Goal: Information Seeking & Learning: Learn about a topic

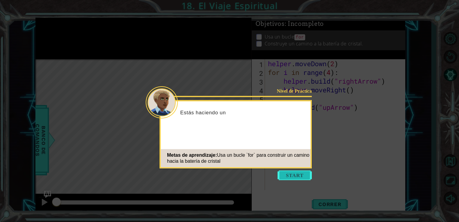
click at [292, 175] on button "Start" at bounding box center [294, 175] width 34 height 10
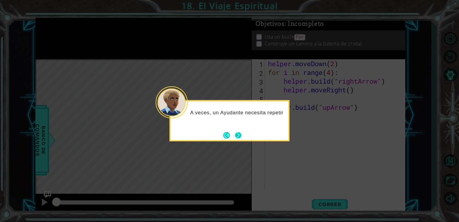
click at [240, 140] on div "A veces, un Ayudante necesita repetir" at bounding box center [229, 120] width 120 height 41
click at [238, 136] on button "Next" at bounding box center [238, 135] width 7 height 7
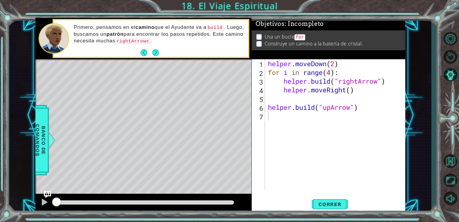
click at [177, 44] on div "Primero, pensamos en el camino que el Ayudante va a build . Luego, buscamos un …" at bounding box center [158, 38] width 179 height 35
click at [158, 52] on button "Next" at bounding box center [155, 52] width 7 height 7
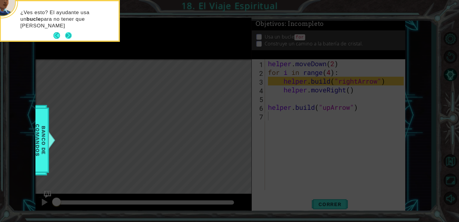
click at [68, 35] on button "Next" at bounding box center [68, 35] width 7 height 7
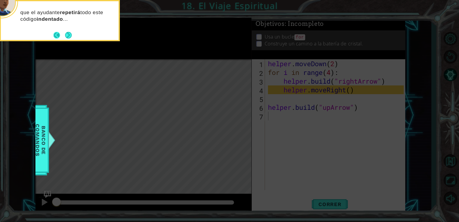
click at [58, 34] on button "Back" at bounding box center [59, 35] width 12 height 7
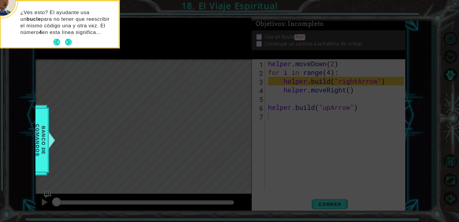
click at [58, 34] on p "¿Ves esto? El ayudante usa un bucle para no tener que reescribir el mismo códig…" at bounding box center [67, 22] width 94 height 26
click at [66, 43] on button "Next" at bounding box center [68, 42] width 7 height 7
click at [66, 43] on icon at bounding box center [229, 33] width 459 height 377
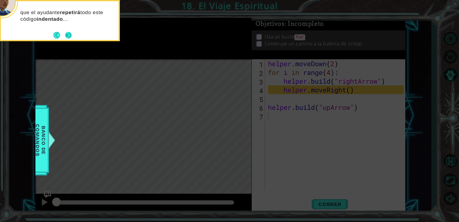
click at [69, 35] on button "Next" at bounding box center [68, 35] width 7 height 7
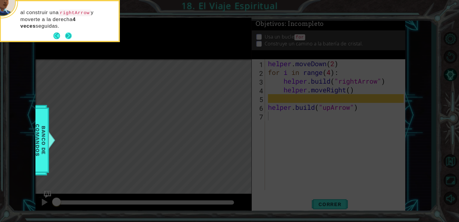
click at [70, 34] on button "Next" at bounding box center [68, 35] width 7 height 7
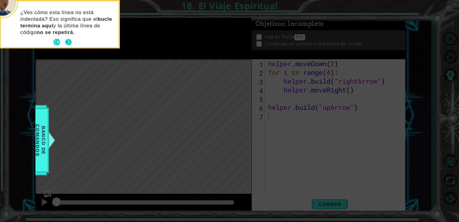
click at [68, 40] on button "Next" at bounding box center [68, 42] width 7 height 7
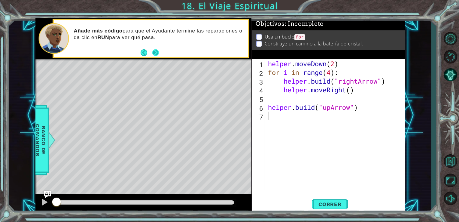
click at [156, 53] on button "Next" at bounding box center [155, 52] width 7 height 7
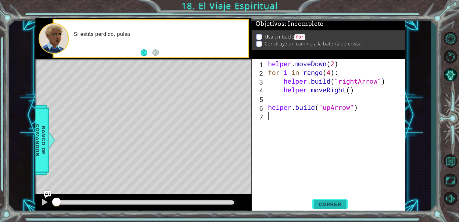
click at [333, 206] on span "Correr" at bounding box center [329, 204] width 35 height 6
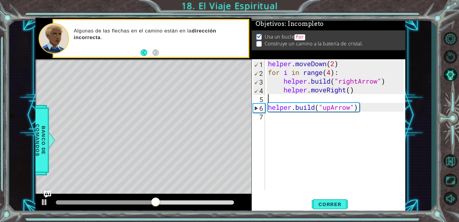
click at [275, 100] on div "helper . moveDown ( 2 ) for i in range ( 4 ) : helper . build ( "rightArrow" ) …" at bounding box center [337, 133] width 140 height 148
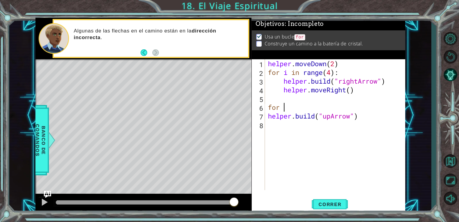
type textarea "f"
type textarea "helper.moveRight()"
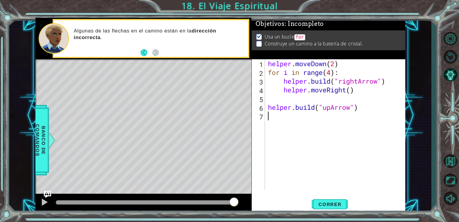
click at [301, 124] on div "helper . moveDown ( 2 ) for i in range ( 4 ) : helper . build ( "rightArrow" ) …" at bounding box center [337, 133] width 140 height 148
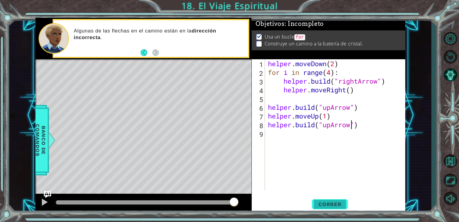
type textarea "[DOMAIN_NAME]("upArrow")"
click at [325, 206] on span "Correr" at bounding box center [329, 204] width 35 height 6
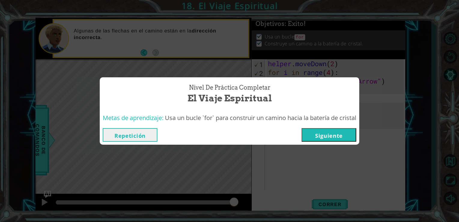
click at [307, 135] on button "Siguiente" at bounding box center [328, 135] width 55 height 14
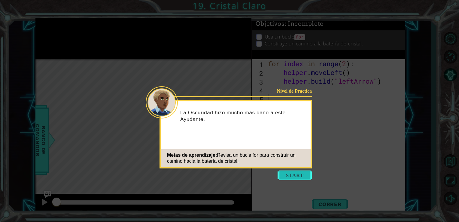
click at [303, 174] on button "Start" at bounding box center [294, 175] width 34 height 10
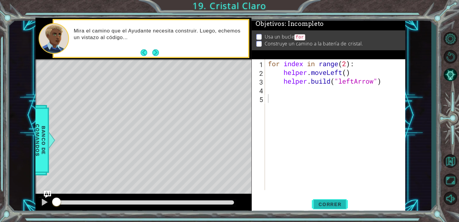
click at [314, 201] on span "Correr" at bounding box center [329, 204] width 35 height 6
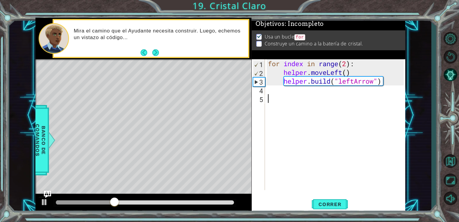
click at [348, 66] on div "for index in range ( 2 ) : helper . moveLeft ( ) helper . build ( "leftArrow" )" at bounding box center [337, 133] width 140 height 148
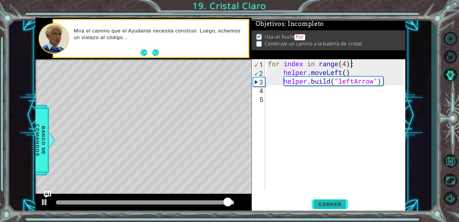
type textarea "for index in range(4):"
click at [330, 204] on span "Correr" at bounding box center [329, 204] width 35 height 6
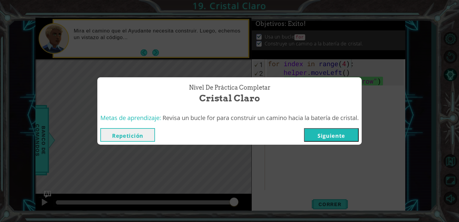
click at [335, 138] on button "Siguiente" at bounding box center [331, 135] width 55 height 14
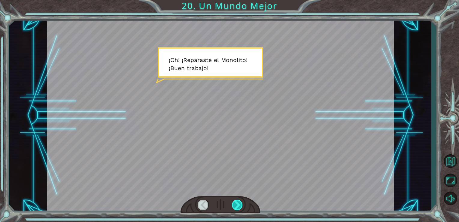
click at [241, 201] on div at bounding box center [237, 204] width 11 height 11
click at [238, 199] on div at bounding box center [237, 204] width 11 height 11
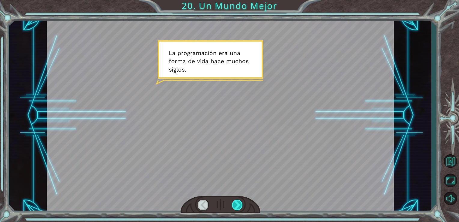
click at [243, 200] on div at bounding box center [237, 204] width 11 height 11
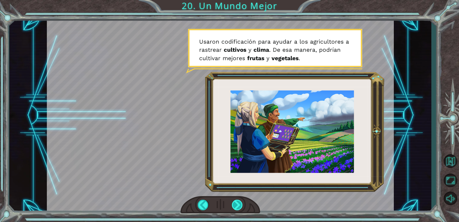
click at [243, 200] on div at bounding box center [237, 204] width 11 height 11
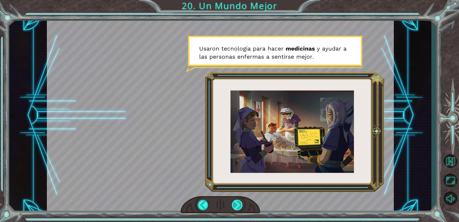
click at [243, 200] on div at bounding box center [237, 204] width 11 height 11
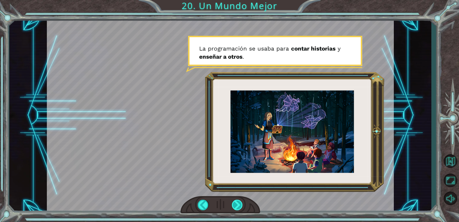
click at [243, 200] on div at bounding box center [237, 204] width 11 height 11
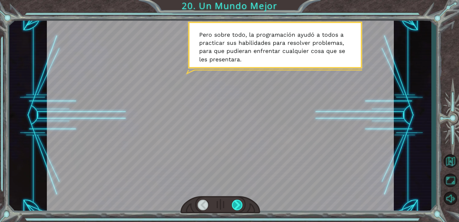
click at [243, 200] on div at bounding box center [237, 204] width 11 height 11
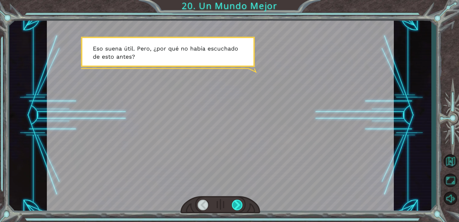
click at [243, 200] on div at bounding box center [237, 204] width 11 height 11
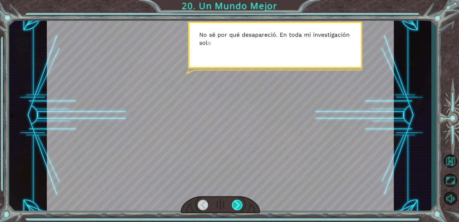
click at [243, 200] on div at bounding box center [237, 204] width 11 height 11
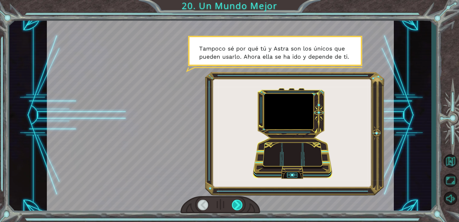
click at [243, 200] on div at bounding box center [237, 204] width 11 height 11
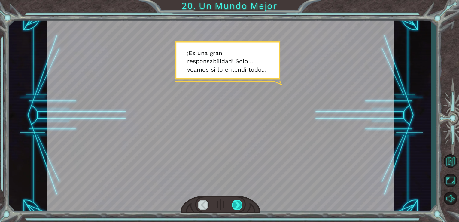
click at [243, 200] on div at bounding box center [237, 204] width 11 height 11
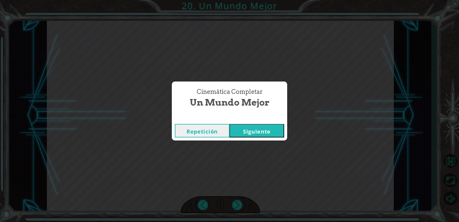
click at [251, 134] on button "Siguiente" at bounding box center [256, 131] width 55 height 14
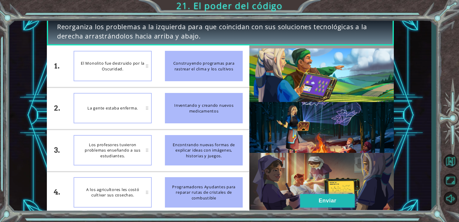
click at [326, 202] on button "Enviar" at bounding box center [327, 201] width 55 height 14
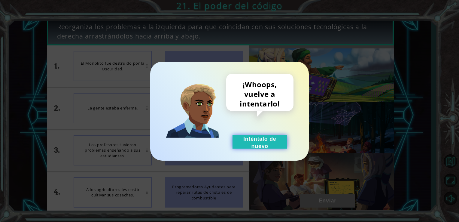
click at [239, 141] on button "Inténtalo de nuevo" at bounding box center [259, 142] width 55 height 14
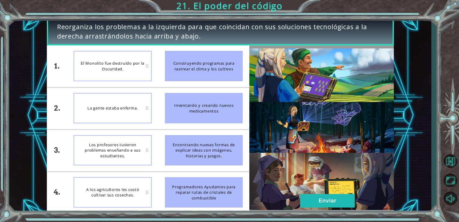
drag, startPoint x: 205, startPoint y: 111, endPoint x: 183, endPoint y: 111, distance: 22.2
click at [203, 112] on div "Inventando y creando nuevos medicamentos" at bounding box center [204, 108] width 78 height 30
drag, startPoint x: 183, startPoint y: 111, endPoint x: 131, endPoint y: 112, distance: 51.3
click at [131, 112] on div "1. 2. 3. 4. El Monolito fue destruido por la Oscuridad. La gente estaba enferma…" at bounding box center [148, 129] width 203 height 168
drag, startPoint x: 201, startPoint y: 111, endPoint x: 153, endPoint y: 113, distance: 49.0
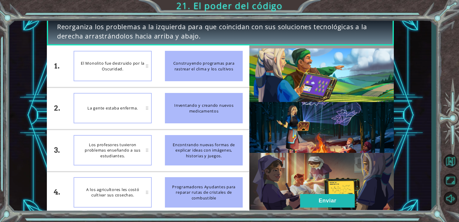
click at [153, 113] on div "1. 2. 3. 4. El Monolito fue destruido por la Oscuridad. La gente estaba enferma…" at bounding box center [148, 129] width 203 height 168
click at [330, 198] on button "Enviar" at bounding box center [327, 201] width 55 height 14
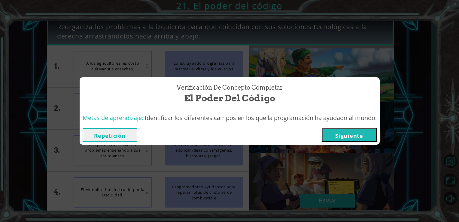
click at [353, 136] on button "Siguiente" at bounding box center [349, 135] width 55 height 14
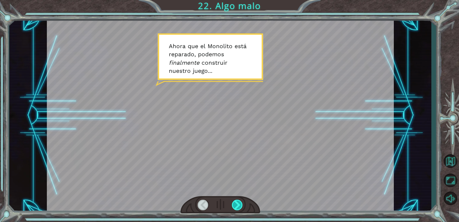
click at [241, 202] on div at bounding box center [237, 204] width 11 height 11
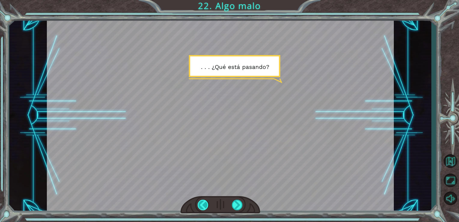
click at [203, 204] on div at bounding box center [203, 204] width 11 height 11
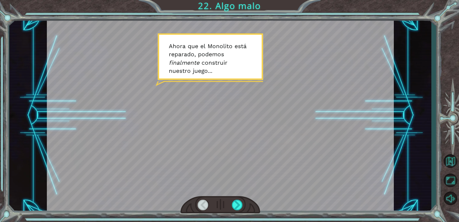
click at [231, 204] on div at bounding box center [220, 204] width 80 height 17
click at [235, 204] on div at bounding box center [237, 204] width 11 height 11
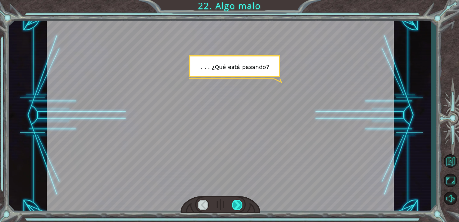
click at [235, 204] on div at bounding box center [237, 204] width 11 height 11
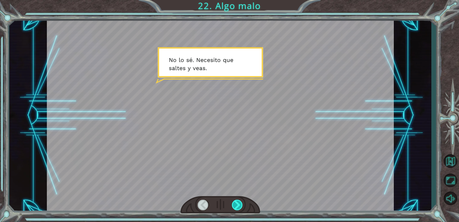
click at [235, 204] on div at bounding box center [237, 204] width 11 height 11
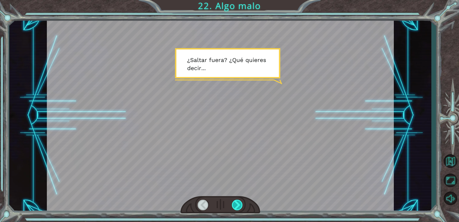
click at [235, 204] on div at bounding box center [237, 204] width 11 height 11
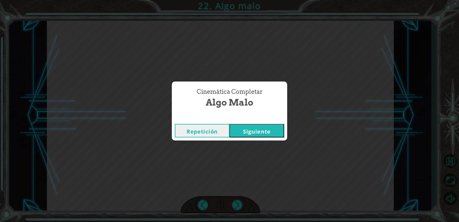
click at [269, 135] on button "Siguiente" at bounding box center [256, 131] width 55 height 14
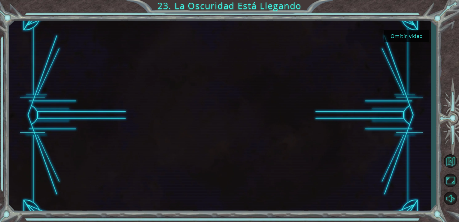
click at [401, 34] on button "Omitir video" at bounding box center [406, 36] width 45 height 12
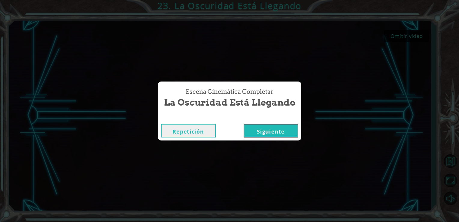
click at [256, 132] on button "Siguiente" at bounding box center [271, 131] width 55 height 14
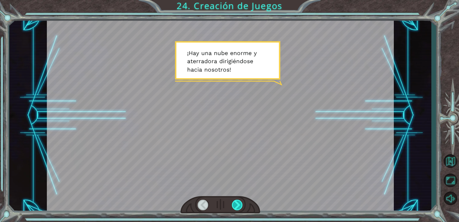
click at [239, 201] on div at bounding box center [237, 204] width 11 height 11
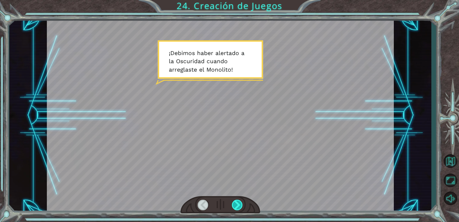
click at [238, 205] on div at bounding box center [237, 204] width 11 height 11
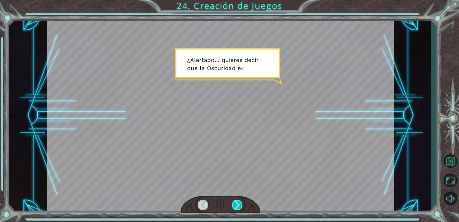
click at [238, 205] on div at bounding box center [237, 204] width 11 height 11
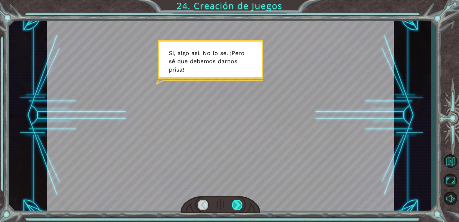
click at [238, 205] on div at bounding box center [237, 204] width 11 height 11
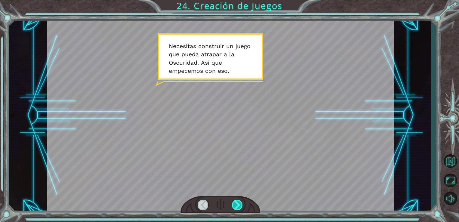
click at [238, 205] on div at bounding box center [237, 204] width 11 height 11
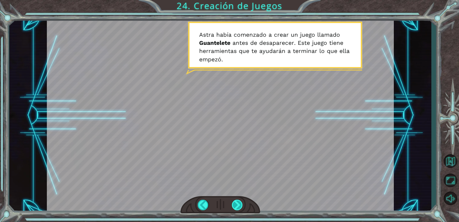
click at [240, 203] on div at bounding box center [237, 204] width 11 height 11
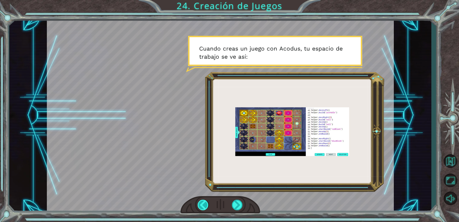
click at [207, 205] on div at bounding box center [203, 204] width 11 height 11
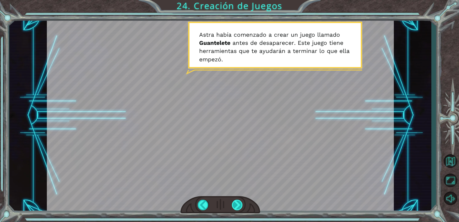
click at [235, 207] on div at bounding box center [237, 204] width 11 height 11
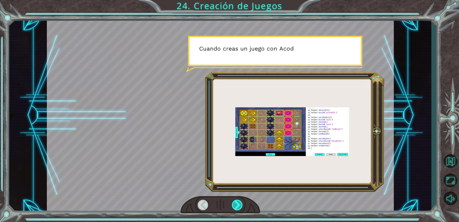
click at [235, 206] on div at bounding box center [237, 204] width 11 height 11
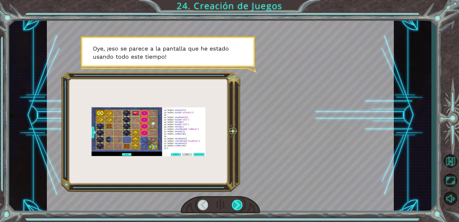
click at [235, 206] on div at bounding box center [237, 204] width 11 height 11
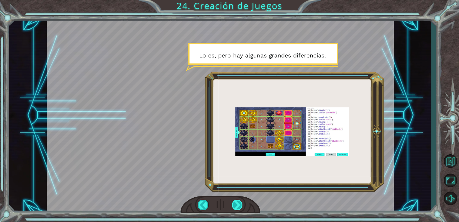
click at [235, 206] on div at bounding box center [237, 204] width 11 height 11
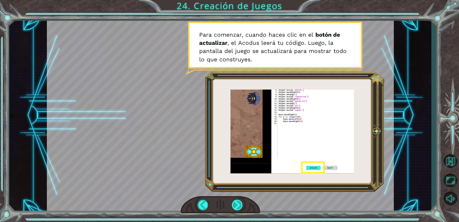
click at [237, 205] on div at bounding box center [237, 204] width 11 height 11
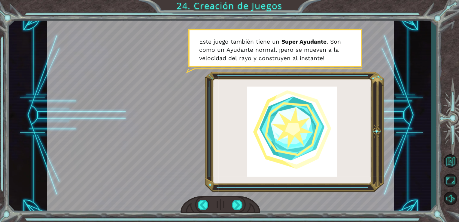
click at [238, 197] on div at bounding box center [220, 204] width 80 height 17
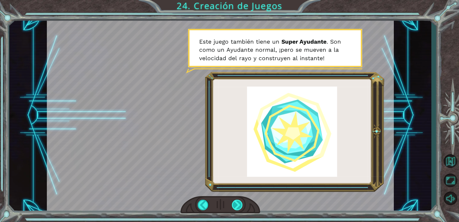
click at [239, 202] on div at bounding box center [237, 204] width 11 height 11
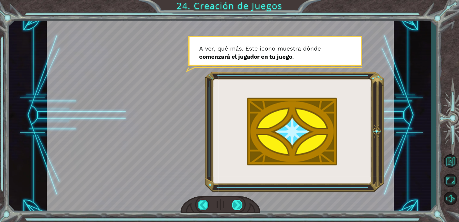
click at [240, 204] on div at bounding box center [237, 204] width 11 height 11
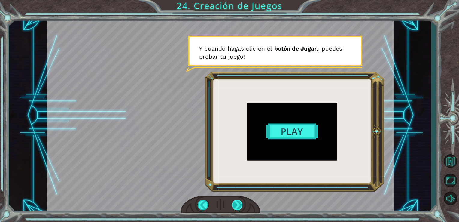
click at [237, 204] on div at bounding box center [237, 204] width 11 height 11
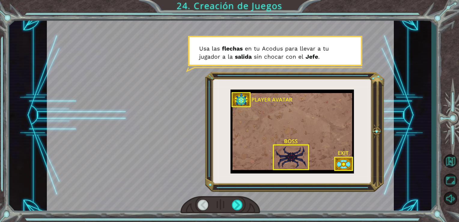
click at [199, 205] on div at bounding box center [203, 204] width 11 height 11
click at [203, 205] on div at bounding box center [203, 204] width 11 height 11
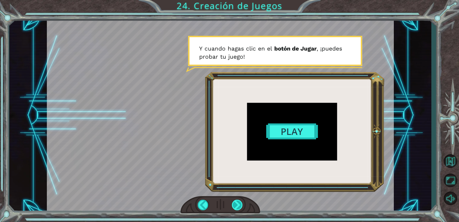
click at [237, 203] on div at bounding box center [237, 204] width 11 height 11
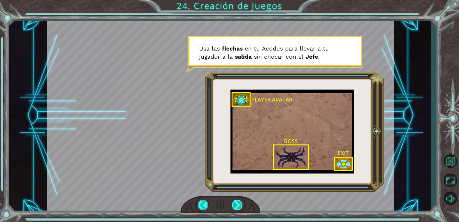
click at [235, 203] on div at bounding box center [237, 204] width 11 height 11
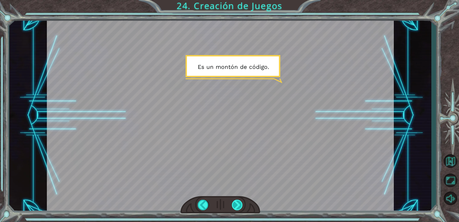
click at [241, 204] on div at bounding box center [237, 204] width 11 height 11
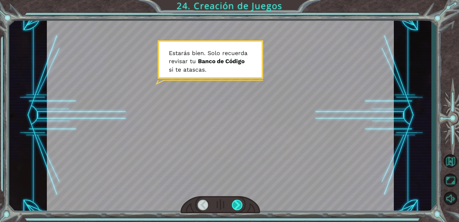
click at [238, 201] on div at bounding box center [237, 204] width 11 height 11
click at [238, 203] on div at bounding box center [237, 204] width 11 height 11
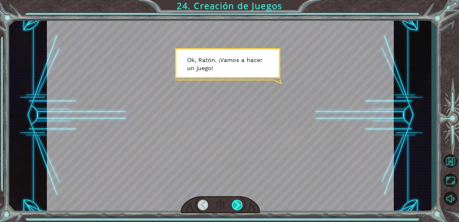
click at [240, 205] on div at bounding box center [237, 204] width 11 height 11
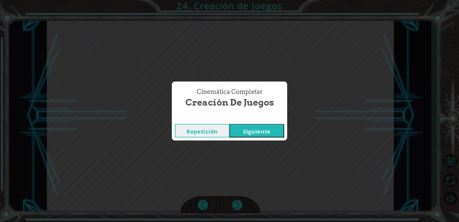
click at [262, 133] on button "Siguiente" at bounding box center [256, 131] width 55 height 14
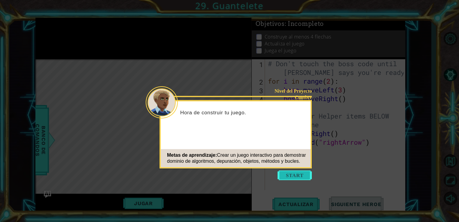
click at [294, 176] on button "Start" at bounding box center [294, 175] width 34 height 10
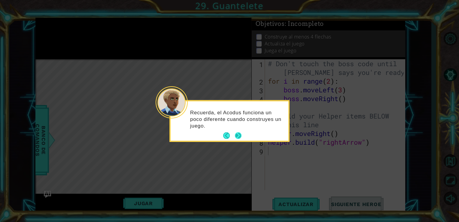
click at [238, 136] on button "Next" at bounding box center [238, 135] width 7 height 7
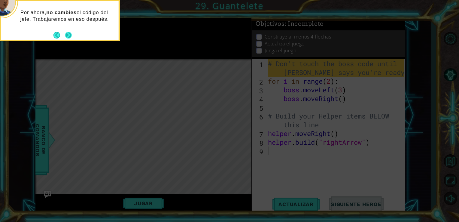
click at [72, 32] on button "Next" at bounding box center [68, 35] width 7 height 7
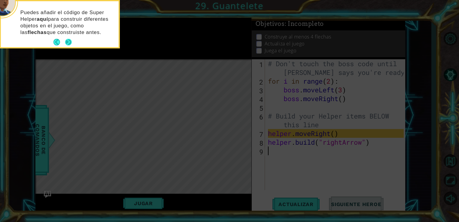
click at [68, 41] on button "Next" at bounding box center [68, 42] width 7 height 7
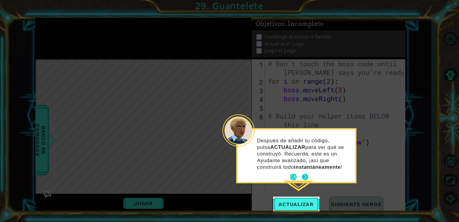
click at [308, 174] on button "Next" at bounding box center [305, 176] width 7 height 7
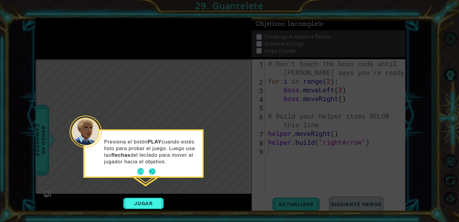
click at [153, 171] on button "Next" at bounding box center [152, 171] width 7 height 7
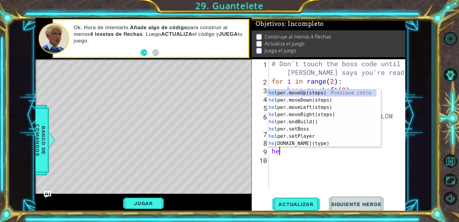
type textarea "h"
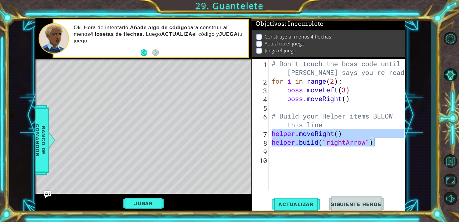
drag, startPoint x: 271, startPoint y: 132, endPoint x: 389, endPoint y: 146, distance: 118.9
click at [389, 146] on div "# Don't touch the boss code until [PERSON_NAME] says you're ready! for i in ran…" at bounding box center [338, 137] width 137 height 157
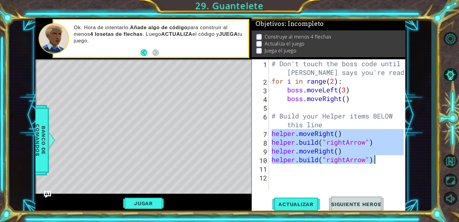
drag, startPoint x: 271, startPoint y: 134, endPoint x: 375, endPoint y: 158, distance: 106.4
click at [375, 158] on div "# Don't touch the boss code until [PERSON_NAME] says you're ready! for i in ran…" at bounding box center [338, 137] width 137 height 157
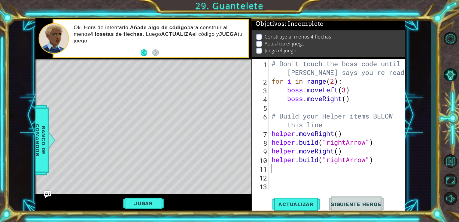
paste textarea "Code Area"
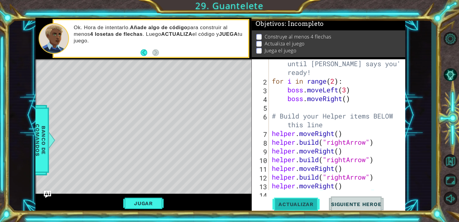
type textarea "[DOMAIN_NAME]("rightArrow")"
click at [281, 201] on button "Actualizar" at bounding box center [295, 203] width 47 height 15
click at [158, 202] on button "Jugar" at bounding box center [143, 202] width 41 height 11
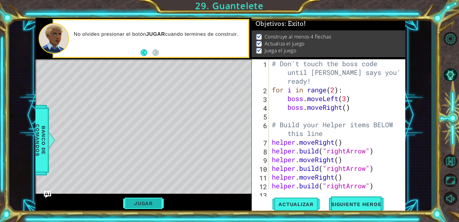
scroll to position [0, 0]
click at [350, 206] on span "Siguiente Heroe" at bounding box center [356, 204] width 62 height 6
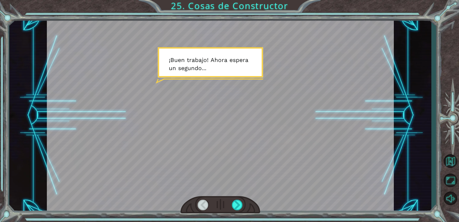
click at [232, 68] on div at bounding box center [220, 115] width 347 height 195
click at [241, 204] on div at bounding box center [237, 204] width 11 height 11
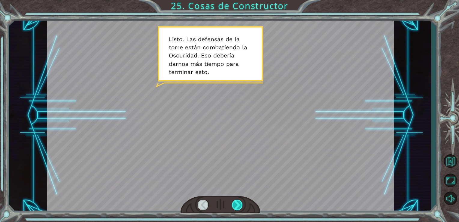
click at [238, 205] on div at bounding box center [237, 204] width 11 height 11
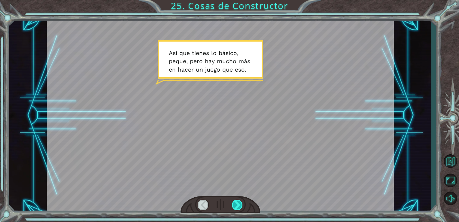
click at [241, 205] on div at bounding box center [237, 204] width 11 height 11
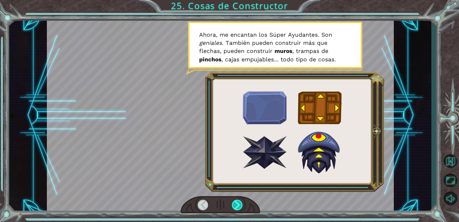
click at [237, 202] on div at bounding box center [237, 204] width 11 height 11
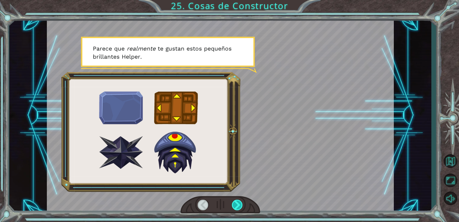
click at [235, 204] on div at bounding box center [237, 204] width 11 height 11
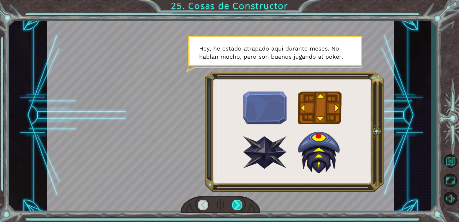
click at [235, 204] on div at bounding box center [237, 204] width 11 height 11
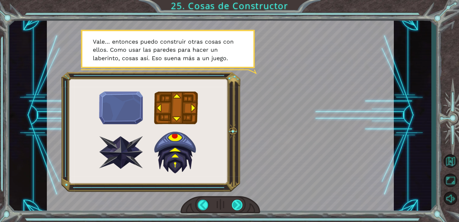
click at [232, 202] on div at bounding box center [237, 204] width 11 height 11
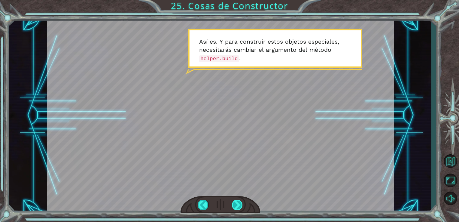
click at [235, 201] on div at bounding box center [237, 204] width 11 height 11
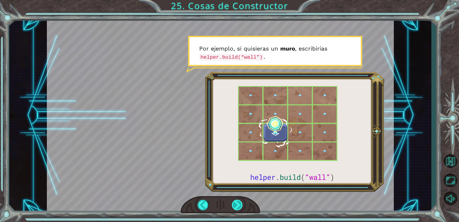
click at [237, 206] on div at bounding box center [237, 204] width 11 height 11
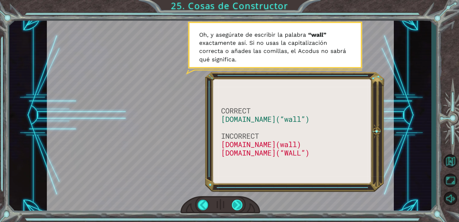
click at [237, 206] on div at bounding box center [237, 204] width 11 height 11
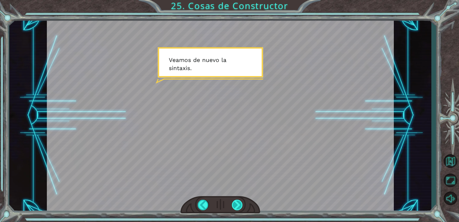
click at [237, 206] on div at bounding box center [237, 204] width 11 height 11
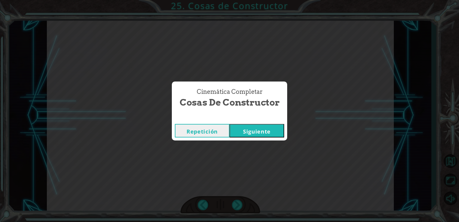
click at [257, 127] on button "Siguiente" at bounding box center [256, 131] width 55 height 14
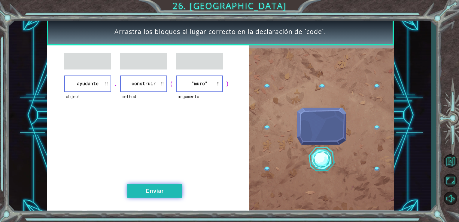
click at [154, 195] on button "Enviar" at bounding box center [154, 191] width 55 height 14
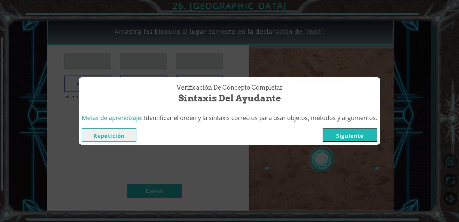
click at [358, 136] on button "Siguiente" at bounding box center [349, 135] width 55 height 14
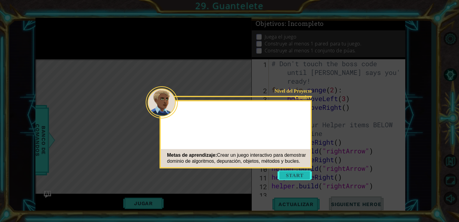
click at [297, 173] on button "Start" at bounding box center [294, 175] width 34 height 10
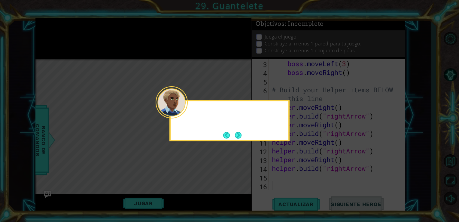
scroll to position [35, 0]
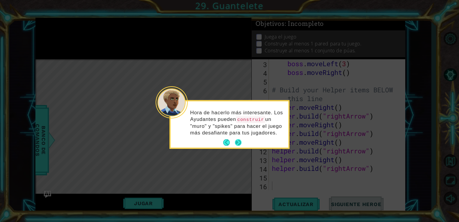
click at [239, 140] on button "Next" at bounding box center [238, 142] width 7 height 7
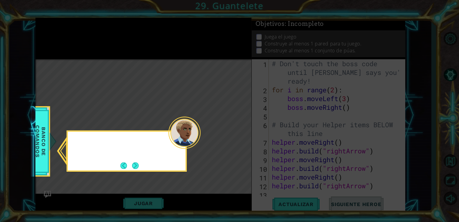
scroll to position [0, 0]
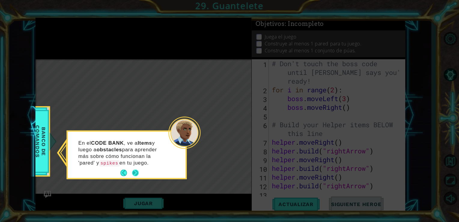
click at [135, 169] on button "Next" at bounding box center [135, 172] width 7 height 7
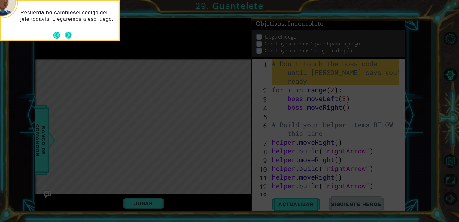
click at [67, 35] on button "Next" at bounding box center [68, 35] width 7 height 7
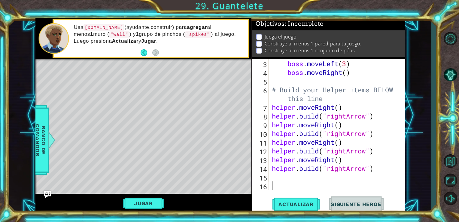
scroll to position [35, 0]
click at [41, 140] on span "Banco de comandos" at bounding box center [41, 140] width 16 height 62
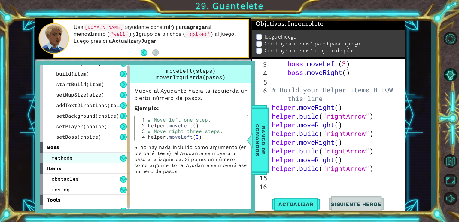
scroll to position [66, 0]
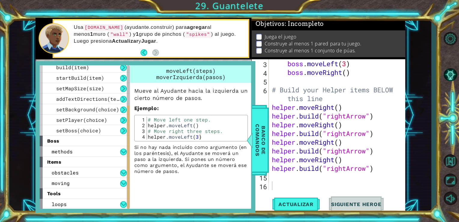
click at [83, 162] on div "items" at bounding box center [85, 161] width 90 height 11
click at [113, 172] on div "obstacles" at bounding box center [85, 172] width 90 height 11
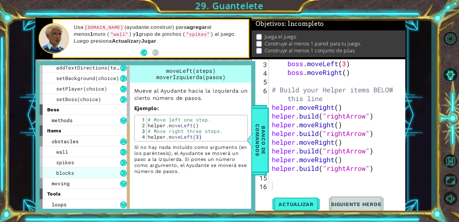
scroll to position [98, 0]
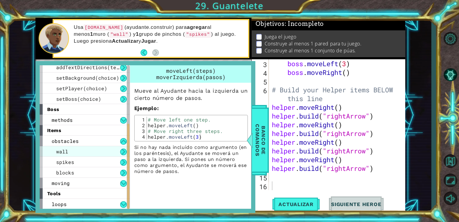
click at [90, 150] on div "wall" at bounding box center [85, 151] width 90 height 11
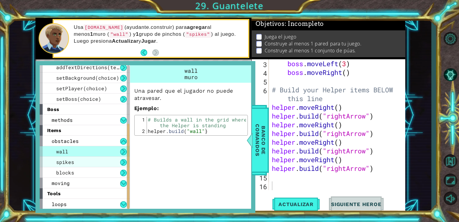
click at [90, 166] on div "spikes" at bounding box center [85, 161] width 90 height 11
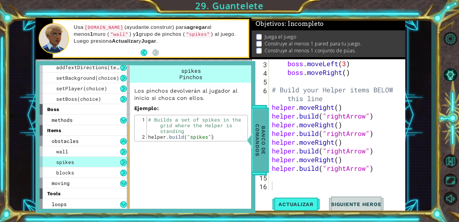
click at [256, 140] on span "Banco de comandos" at bounding box center [261, 140] width 16 height 62
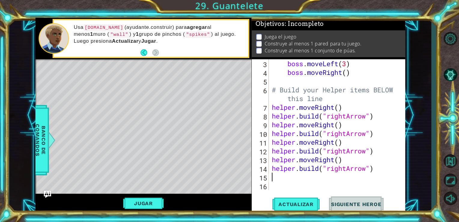
click at [295, 178] on div "boss . moveLeft ( 3 ) boss . moveRight ( ) # Build your Helper items BELOW this…" at bounding box center [337, 133] width 132 height 148
click at [294, 188] on div "boss . moveLeft ( 3 ) boss . moveRight ( ) # Build your Helper items BELOW this…" at bounding box center [337, 133] width 132 height 148
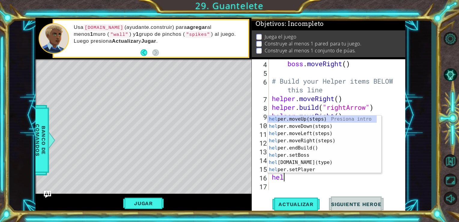
scroll to position [0, 0]
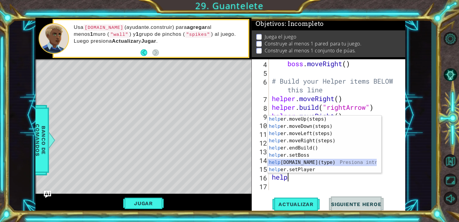
type textarea "[DOMAIN_NAME]("wall")"
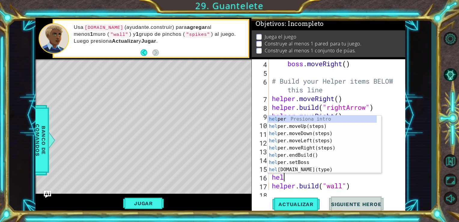
type textarea "help"
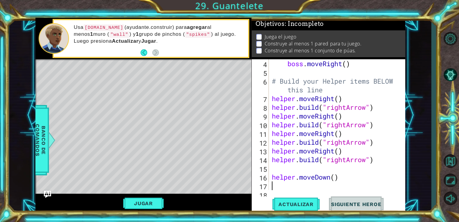
type textarea "helper.moveDown()"
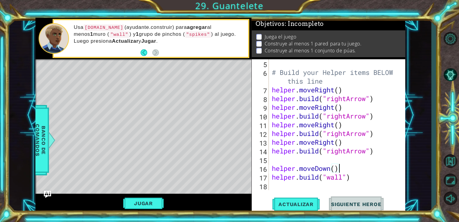
scroll to position [52, 0]
click at [321, 189] on div "# Build your Helper items BELOW this line helper . moveRight ( ) helper . build…" at bounding box center [337, 133] width 132 height 148
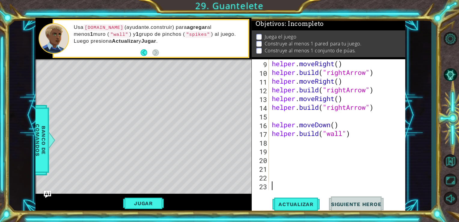
scroll to position [96, 0]
click at [353, 136] on div "helper . moveRight ( ) helper . build ( "rightArrow" ) helper . moveRight ( ) h…" at bounding box center [337, 133] width 132 height 148
type textarea "[DOMAIN_NAME]("wall")"
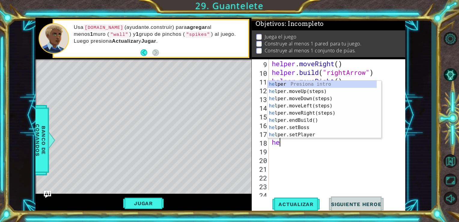
type textarea "help"
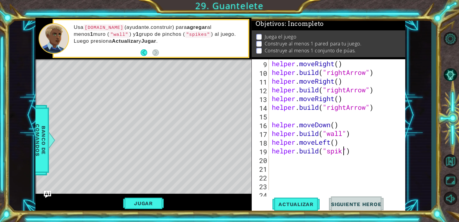
scroll to position [0, 3]
click at [293, 201] on span "Actualizar" at bounding box center [295, 204] width 47 height 6
click at [154, 201] on button "Jugar" at bounding box center [143, 202] width 41 height 11
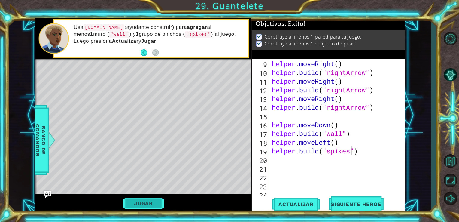
scroll to position [0, 0]
click at [361, 198] on button "Siguiente Heroe" at bounding box center [356, 203] width 62 height 15
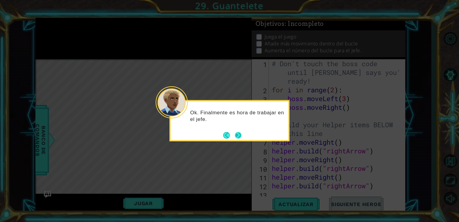
click at [238, 135] on button "Next" at bounding box center [238, 135] width 7 height 7
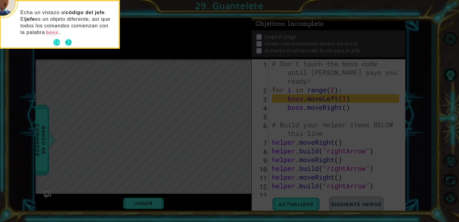
click at [71, 41] on button "Next" at bounding box center [68, 42] width 7 height 7
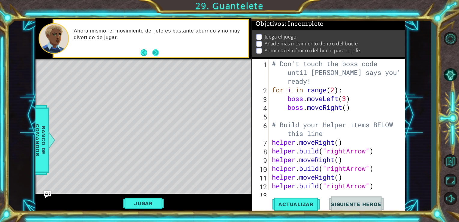
click at [157, 49] on button "Next" at bounding box center [155, 52] width 7 height 7
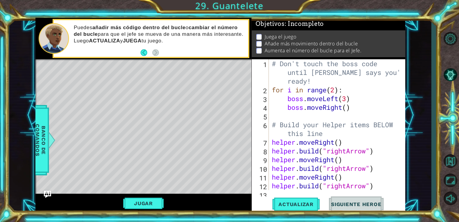
click at [353, 108] on div "# Don't touch the boss code until [PERSON_NAME] says you're ready! for i in ran…" at bounding box center [337, 141] width 132 height 165
type textarea "boss.moveRight()"
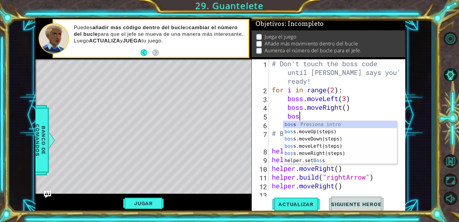
scroll to position [0, 1]
type textarea "boss"
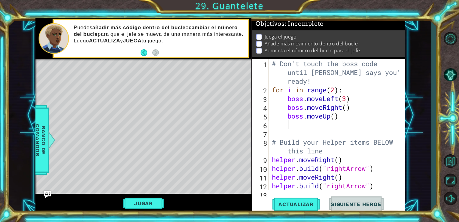
scroll to position [0, 0]
type textarea "boss.moveUp(4)"
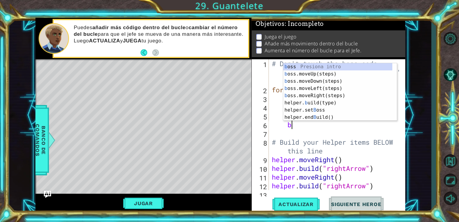
type textarea "bo"
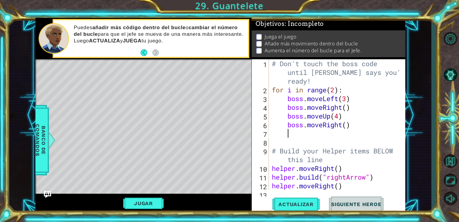
click at [338, 116] on div "# Don't touch the boss code until [PERSON_NAME] says you're ready! for i in ran…" at bounding box center [337, 141] width 132 height 165
click at [345, 124] on div "# Don't touch the boss code until [PERSON_NAME] says you're ready! for i in ran…" at bounding box center [337, 141] width 132 height 165
click at [347, 124] on div "# Don't touch the boss code until [PERSON_NAME] says you're ready! for i in ran…" at bounding box center [337, 141] width 132 height 165
type textarea "boss.moveRight(2)"
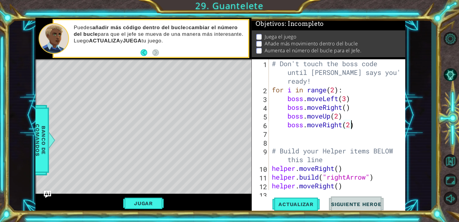
scroll to position [0, 3]
click at [362, 128] on div "# Don't touch the boss code until [PERSON_NAME] says you're ready! for i in ran…" at bounding box center [337, 141] width 132 height 165
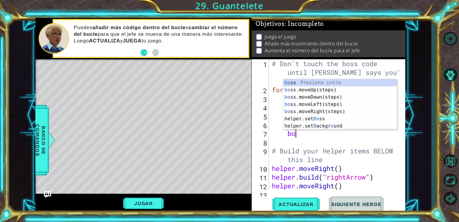
scroll to position [0, 1]
type textarea "boss"
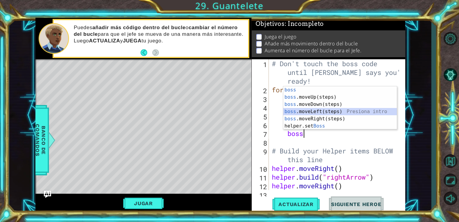
click at [340, 114] on div "boss Presiona intro boss .moveUp(steps) Presiona intro boss .moveDown(steps) Pr…" at bounding box center [339, 115] width 113 height 58
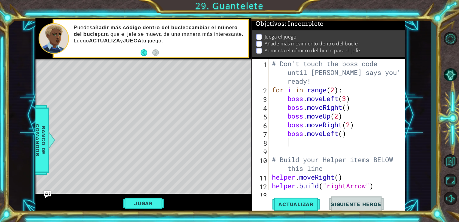
click at [343, 134] on div "# Don't touch the boss code until [PERSON_NAME] says you're ready! for i in ran…" at bounding box center [337, 141] width 132 height 165
click at [298, 205] on span "Actualizar" at bounding box center [295, 204] width 47 height 6
click at [334, 89] on div "# Don't touch the boss code until [PERSON_NAME] says you're ready! for i in ran…" at bounding box center [337, 141] width 132 height 165
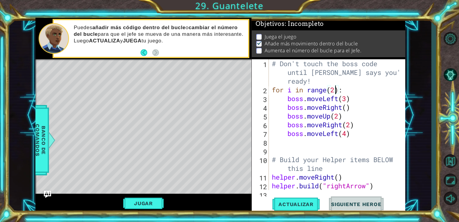
scroll to position [0, 2]
type textarea "for i in range(4):"
click at [301, 198] on button "Actualizar" at bounding box center [295, 203] width 47 height 15
click at [128, 201] on button "Jugar" at bounding box center [143, 202] width 41 height 11
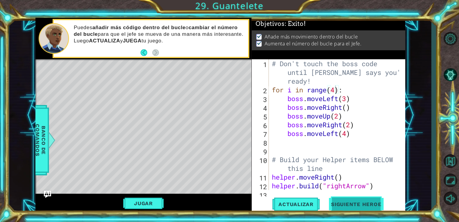
click at [356, 206] on span "Siguiente Heroe" at bounding box center [356, 204] width 62 height 6
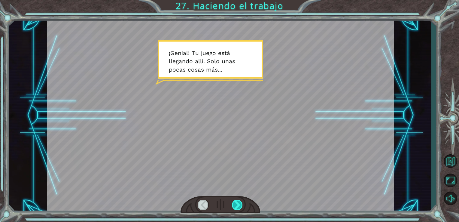
click at [239, 204] on div at bounding box center [237, 204] width 11 height 11
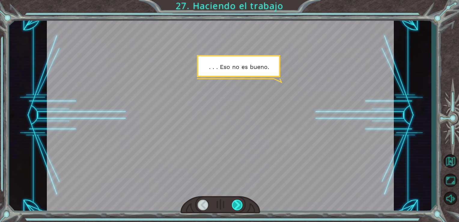
click at [240, 204] on div at bounding box center [237, 204] width 11 height 11
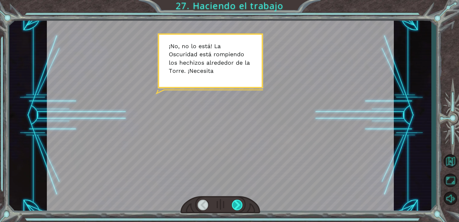
click at [239, 202] on div at bounding box center [237, 204] width 11 height 11
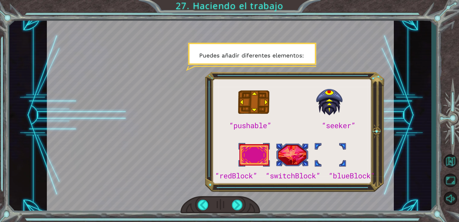
click at [339, 169] on div at bounding box center [220, 115] width 347 height 195
click at [233, 202] on div at bounding box center [237, 204] width 11 height 11
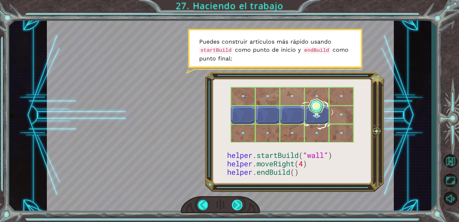
click at [233, 202] on div at bounding box center [237, 204] width 11 height 11
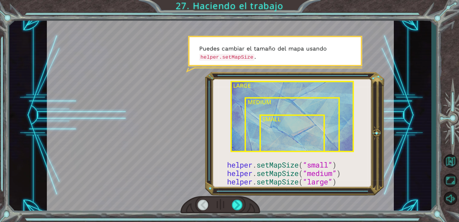
click at [202, 206] on div at bounding box center [203, 204] width 11 height 11
click at [204, 201] on div at bounding box center [203, 204] width 11 height 11
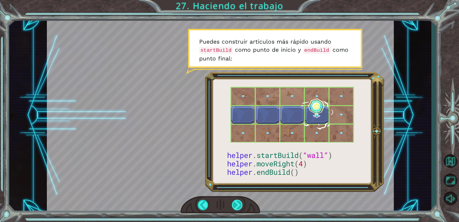
click at [238, 204] on div at bounding box center [237, 204] width 11 height 11
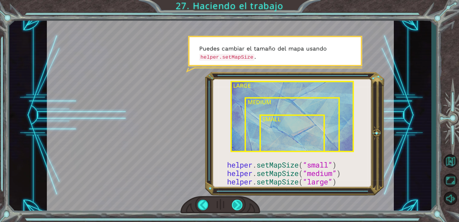
click at [239, 207] on div at bounding box center [237, 204] width 11 height 11
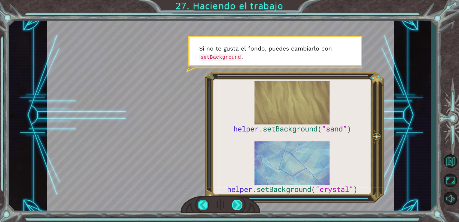
click at [238, 207] on div at bounding box center [237, 204] width 11 height 11
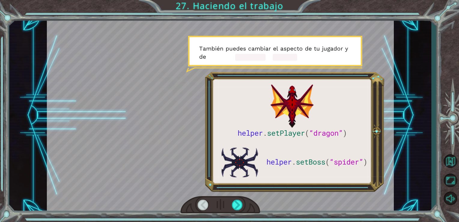
click at [205, 205] on div at bounding box center [203, 204] width 11 height 11
click at [202, 205] on div at bounding box center [203, 204] width 11 height 11
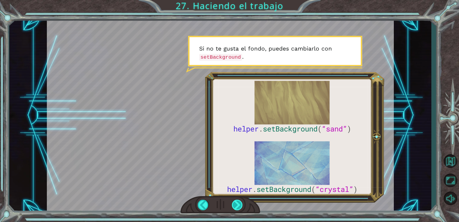
click at [241, 205] on div at bounding box center [237, 204] width 11 height 11
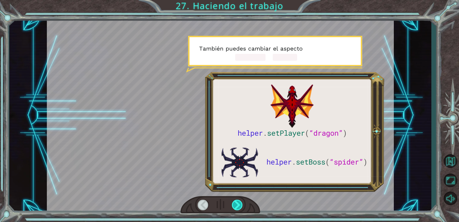
click at [238, 205] on div at bounding box center [237, 204] width 11 height 11
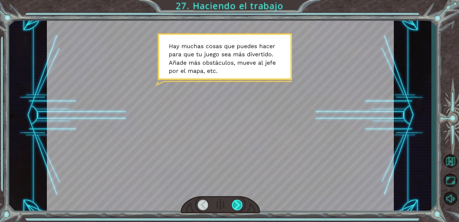
click at [241, 206] on div at bounding box center [237, 204] width 11 height 11
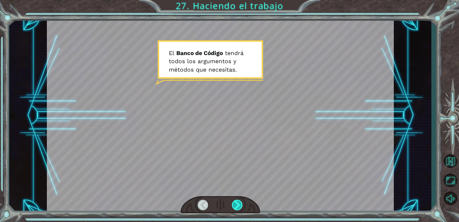
click at [240, 204] on div at bounding box center [237, 204] width 11 height 11
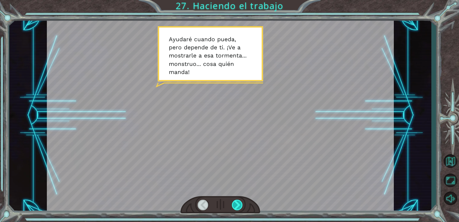
click at [240, 204] on div at bounding box center [237, 204] width 11 height 11
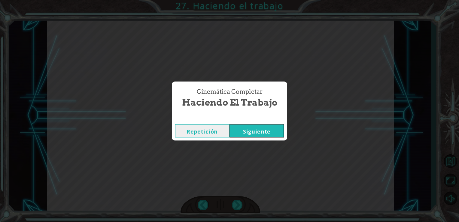
click at [244, 133] on button "Siguiente" at bounding box center [256, 131] width 55 height 14
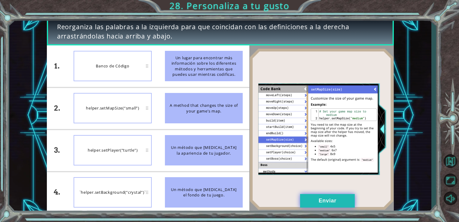
click at [335, 201] on button "Enviar" at bounding box center [327, 201] width 55 height 14
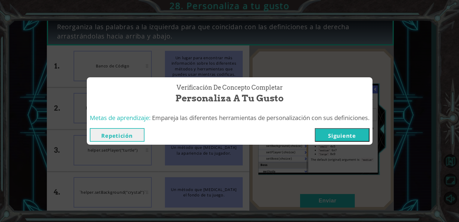
click at [347, 132] on button "Siguiente" at bounding box center [342, 135] width 55 height 14
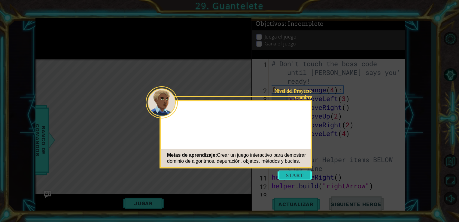
click at [293, 177] on button "Start" at bounding box center [294, 175] width 34 height 10
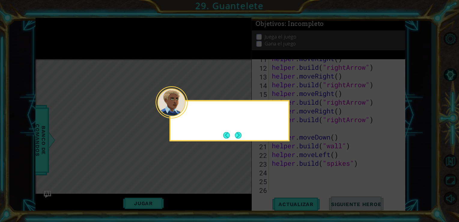
scroll to position [148, 0]
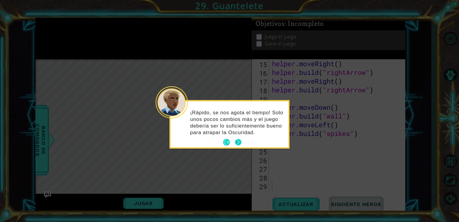
click at [238, 141] on button "Next" at bounding box center [238, 142] width 7 height 7
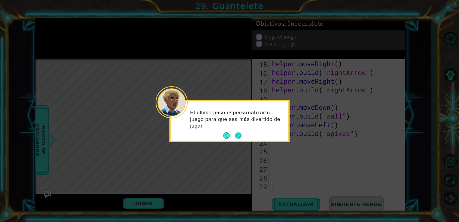
click at [236, 138] on button "Next" at bounding box center [238, 135] width 7 height 7
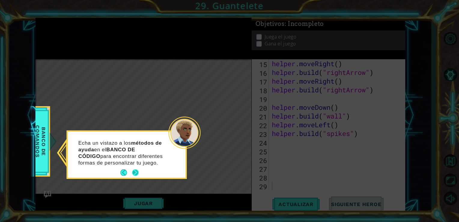
click at [136, 170] on button "Next" at bounding box center [135, 172] width 7 height 7
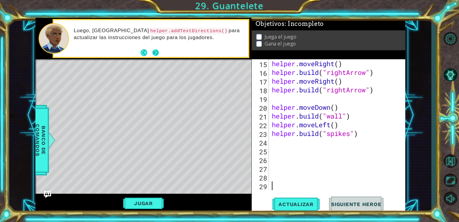
click at [155, 55] on button "Next" at bounding box center [155, 52] width 7 height 7
click at [156, 54] on button "Next" at bounding box center [155, 52] width 7 height 7
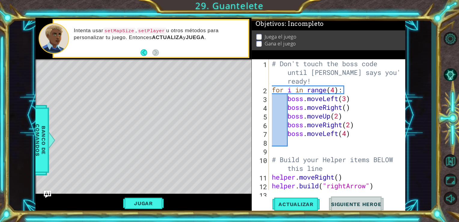
scroll to position [0, 0]
click at [272, 64] on div "# Don't touch the boss code until [PERSON_NAME] says you're ready! for i in ran…" at bounding box center [337, 141] width 132 height 165
type textarea "# Don't touch the boss code until [PERSON_NAME] says you're ready!"
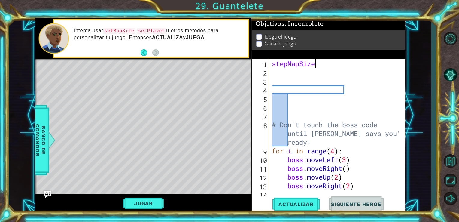
scroll to position [0, 2]
type textarea "stepMapSize"
click at [40, 135] on span "Banco de comandos" at bounding box center [41, 140] width 16 height 62
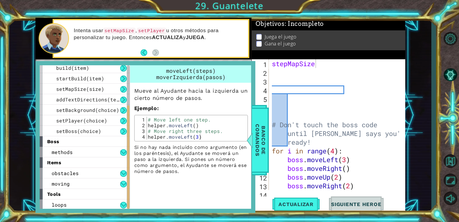
scroll to position [66, 0]
click at [97, 138] on div "boss" at bounding box center [85, 140] width 90 height 11
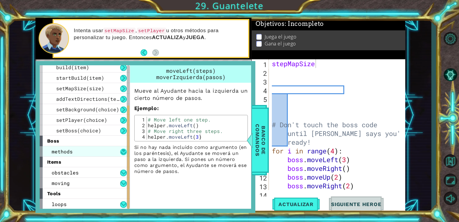
click at [123, 152] on button at bounding box center [123, 151] width 7 height 7
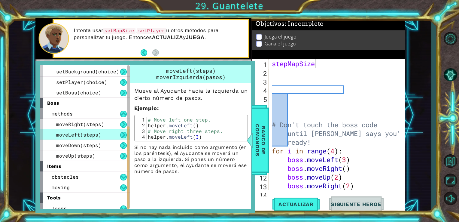
scroll to position [108, 0]
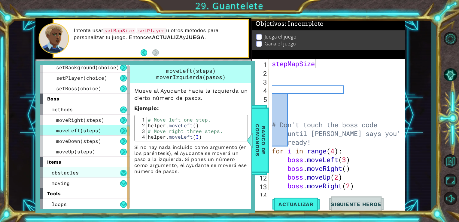
click at [124, 171] on button at bounding box center [123, 172] width 7 height 7
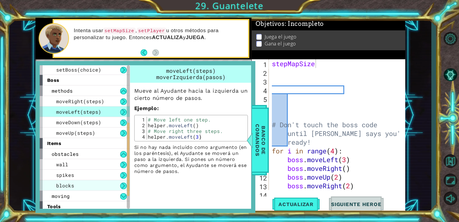
scroll to position [140, 0]
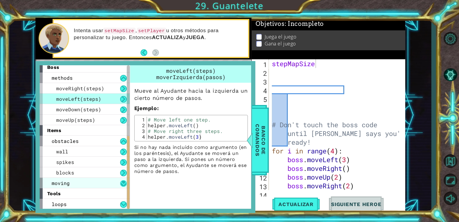
click at [124, 183] on button at bounding box center [123, 183] width 7 height 7
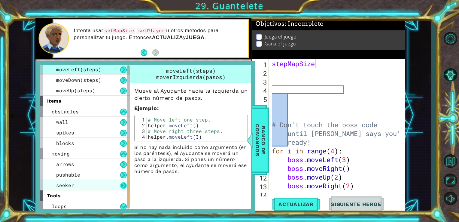
scroll to position [171, 0]
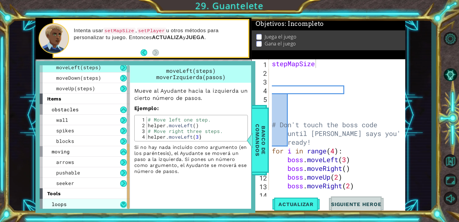
click at [124, 204] on button at bounding box center [123, 204] width 7 height 7
click at [125, 202] on button at bounding box center [123, 204] width 7 height 7
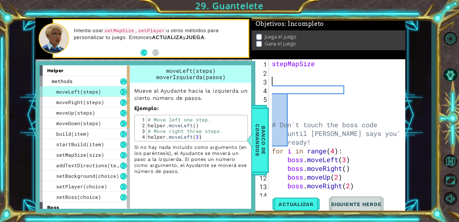
scroll to position [0, 0]
click at [317, 79] on div "stepMapSize # Don't touch the boss code until [PERSON_NAME] says you're ready! …" at bounding box center [337, 133] width 132 height 148
click at [332, 62] on div "stepMapSize # Don't touch the boss code until [PERSON_NAME] says you're ready! …" at bounding box center [337, 133] width 132 height 148
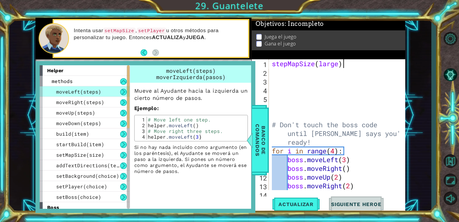
scroll to position [0, 3]
click at [263, 135] on span "Banco de comandos" at bounding box center [261, 140] width 16 height 62
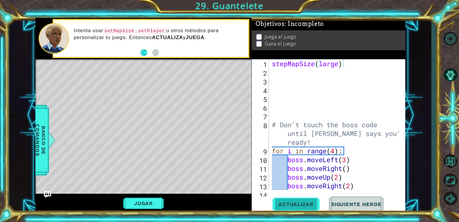
click at [301, 205] on span "Actualizar" at bounding box center [295, 204] width 47 height 6
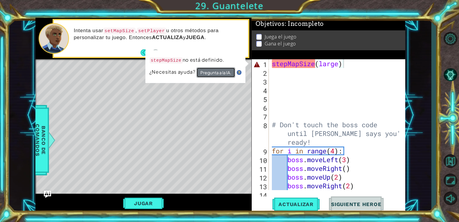
click at [213, 72] on button "Pregunta a la IA." at bounding box center [215, 72] width 39 height 10
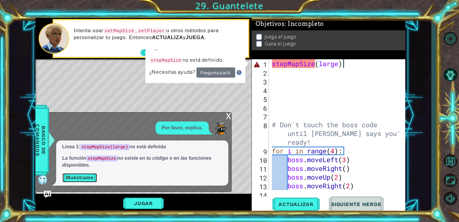
click at [89, 177] on button "Muéstrame" at bounding box center [79, 178] width 35 height 10
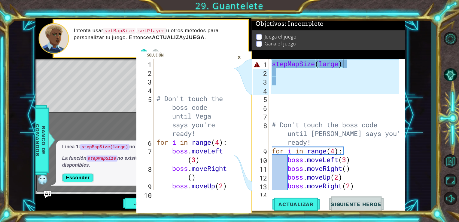
click at [238, 58] on div "×" at bounding box center [239, 57] width 9 height 10
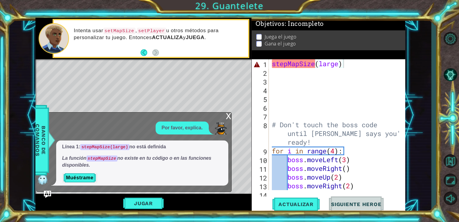
click at [228, 113] on div "x" at bounding box center [228, 115] width 5 height 6
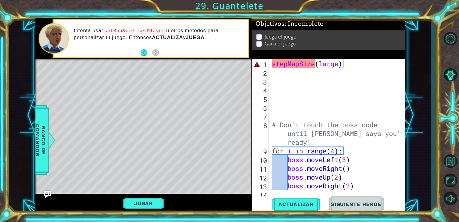
click at [353, 64] on div "stepMapSize ( large ) # Don't touch the boss code until [PERSON_NAME] says you'…" at bounding box center [337, 133] width 132 height 148
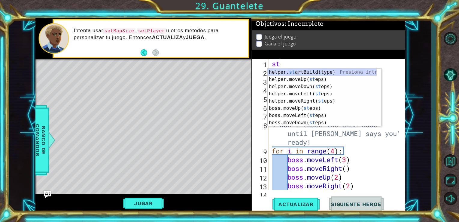
type textarea "s"
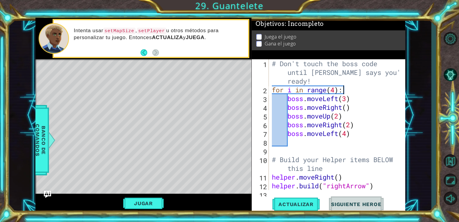
click at [369, 93] on div "# Don't touch the boss code until [PERSON_NAME] says you're ready! for i in ran…" at bounding box center [337, 141] width 132 height 165
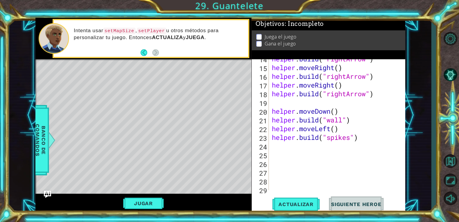
scroll to position [144, 0]
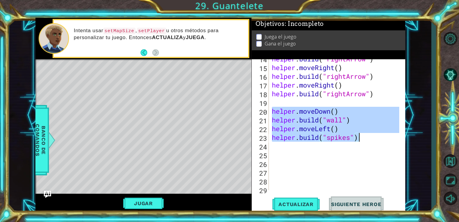
drag, startPoint x: 273, startPoint y: 111, endPoint x: 357, endPoint y: 136, distance: 88.1
click at [357, 136] on div "helper . build ( "rightArrow" ) helper . moveRight ( ) helper . build ( "rightA…" at bounding box center [337, 128] width 132 height 148
type textarea "helper.moveLeft() [DOMAIN_NAME]("spikes")"
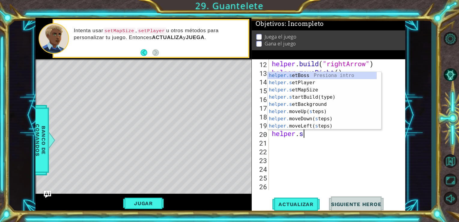
scroll to position [0, 1]
click at [366, 75] on div "[DOMAIN_NAME] artBuild(type) Presiona intro helper.s e t Boss Presiona intro he…" at bounding box center [322, 108] width 109 height 72
type textarea "helper.startBuild("wall")"
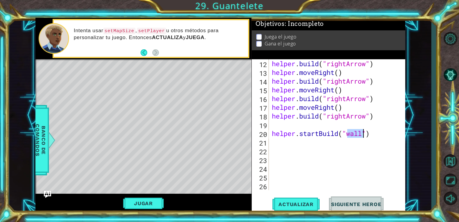
click at [373, 137] on div "helper . build ( "rightArrow" ) helper . moveRight ( ) helper . build ( "rightA…" at bounding box center [337, 133] width 132 height 148
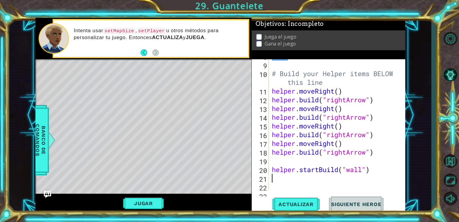
scroll to position [86, 0]
click at [273, 163] on div "# Build your Helper items BELOW this line helper . moveRight ( ) helper . build…" at bounding box center [337, 126] width 132 height 148
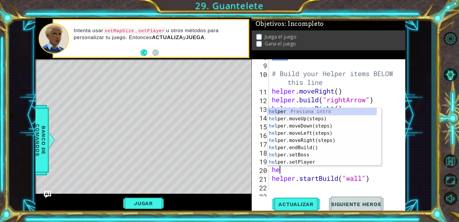
scroll to position [0, 0]
type textarea "helper"
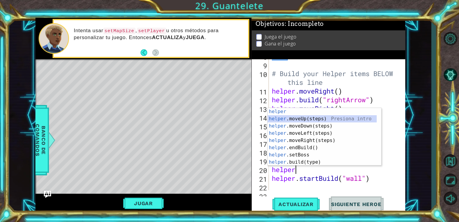
click at [326, 119] on div "helper Presiona intro helper .moveUp(steps) Presiona intro helper .moveDown(ste…" at bounding box center [322, 144] width 109 height 72
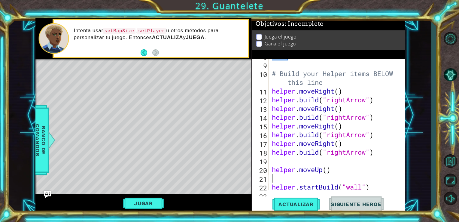
click at [322, 174] on div "# Build your Helper items BELOW this line helper . moveRight ( ) helper . build…" at bounding box center [337, 126] width 132 height 148
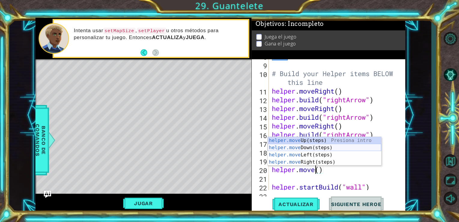
click at [304, 147] on div "helper.move Up(steps) Presiona intro helper.move Down(steps) Presiona intro hel…" at bounding box center [324, 158] width 113 height 43
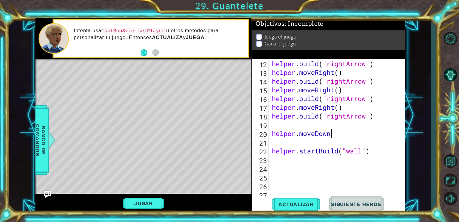
scroll to position [122, 0]
click at [331, 148] on div "helper . build ( "rightArrow" ) helper . moveRight ( ) helper . build ( "rightA…" at bounding box center [337, 133] width 132 height 148
type textarea "helper.startBuild("wall")"
click at [331, 143] on div "helper . build ( "rightArrow" ) helper . moveRight ( ) helper . build ( "rightA…" at bounding box center [337, 133] width 132 height 148
type textarea "helper.moveDown"
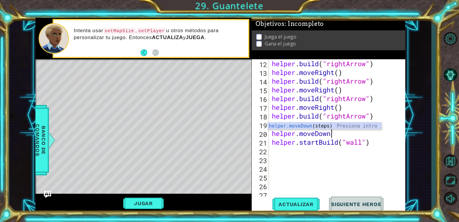
click at [379, 147] on div "helper . build ( "rightArrow" ) helper . moveRight ( ) helper . build ( "rightA…" at bounding box center [337, 133] width 132 height 148
click at [377, 145] on div "helper . build ( "rightArrow" ) helper . moveRight ( ) helper . build ( "rightA…" at bounding box center [337, 133] width 132 height 148
type textarea "helper.startBuild("wall")"
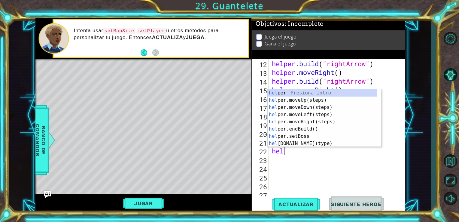
scroll to position [0, 0]
type textarea "helper"
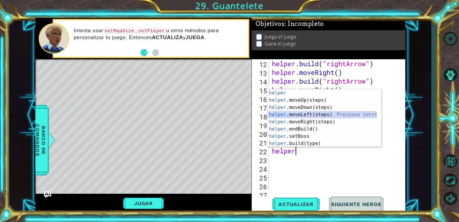
click at [325, 112] on div "helper Presiona intro helper .moveUp(steps) Presiona intro helper .moveDown(ste…" at bounding box center [322, 125] width 109 height 72
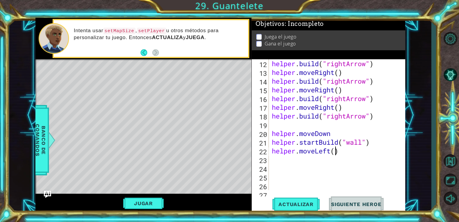
click at [333, 150] on div "helper . build ( "rightArrow" ) helper . moveRight ( ) helper . build ( "rightA…" at bounding box center [337, 133] width 132 height 148
type textarea "helper.moveLeft(3)"
click at [346, 154] on div "helper . build ( "rightArrow" ) helper . moveRight ( ) helper . build ( "rightA…" at bounding box center [337, 133] width 132 height 148
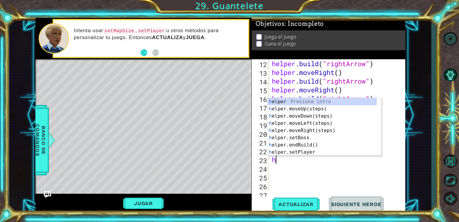
type textarea "hel"
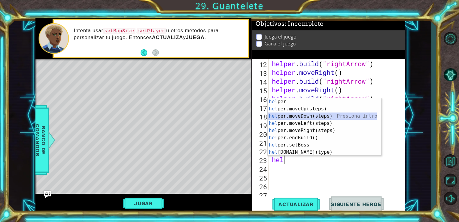
click at [305, 115] on div "hel per Presiona intro hel per.moveUp(steps) Presiona intro hel per.moveDown(st…" at bounding box center [322, 134] width 109 height 72
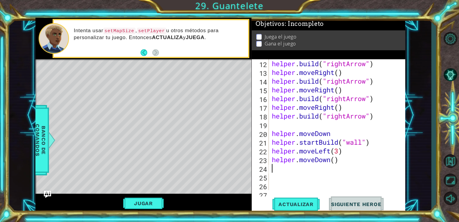
click at [335, 160] on div "helper . build ( "rightArrow" ) helper . moveRight ( ) helper . build ( "rightA…" at bounding box center [337, 133] width 132 height 148
type textarea "helper.moveDown(3)"
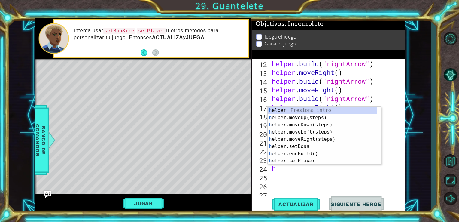
type textarea "hel"
click at [313, 141] on div "hel per Presiona intro hel per.moveUp(steps) Presiona intro hel per.moveDown(st…" at bounding box center [322, 143] width 109 height 72
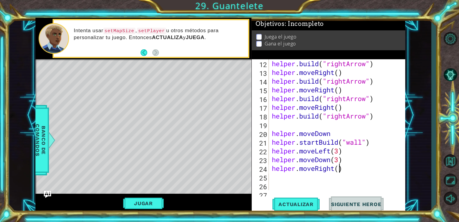
click at [338, 172] on div "helper . build ( "rightArrow" ) helper . moveRight ( ) helper . build ( "rightA…" at bounding box center [337, 133] width 132 height 148
click at [314, 202] on span "Actualizar" at bounding box center [295, 204] width 47 height 6
click at [337, 135] on div "helper . build ( "rightArrow" ) helper . moveRight ( ) helper . build ( "rightA…" at bounding box center [337, 133] width 132 height 148
type textarea "helper.moveDown"
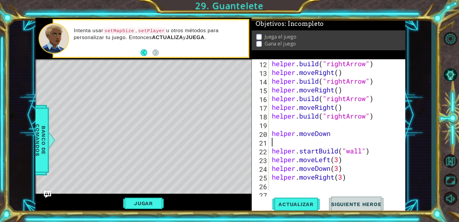
scroll to position [0, 0]
click at [302, 203] on span "Actualizar" at bounding box center [295, 204] width 47 height 6
click at [148, 202] on button "Jugar" at bounding box center [143, 202] width 41 height 11
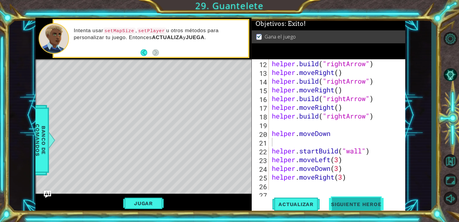
click at [345, 201] on span "Siguiente Heroe" at bounding box center [356, 204] width 62 height 6
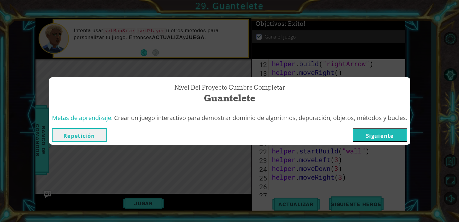
click at [365, 135] on button "Siguiente" at bounding box center [380, 135] width 55 height 14
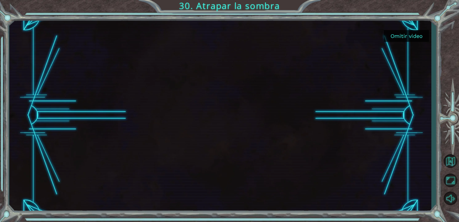
click at [416, 36] on button "Omitir video" at bounding box center [406, 36] width 45 height 12
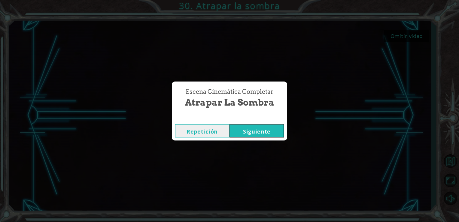
click at [264, 128] on button "Siguiente" at bounding box center [256, 131] width 55 height 14
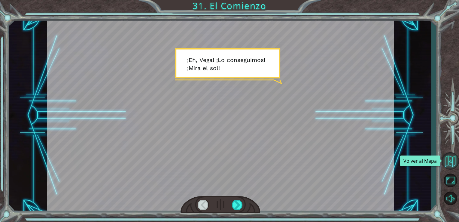
click at [449, 158] on button "Volver al Mapa" at bounding box center [449, 160] width 17 height 17
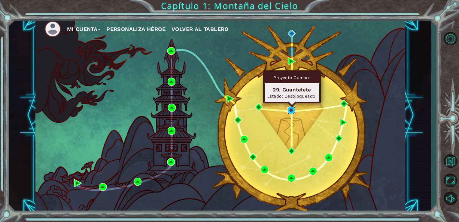
click at [289, 111] on img at bounding box center [291, 110] width 8 height 8
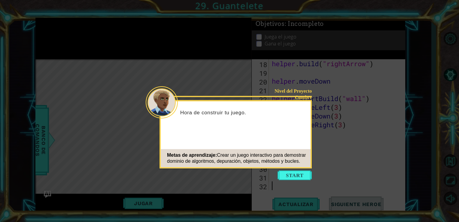
scroll to position [174, 0]
click at [291, 175] on button "Start" at bounding box center [294, 175] width 34 height 10
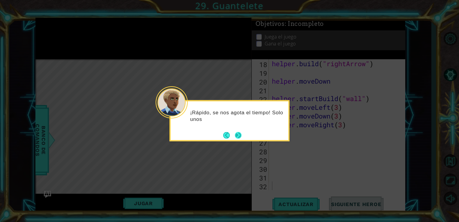
click at [234, 136] on footer at bounding box center [232, 134] width 18 height 9
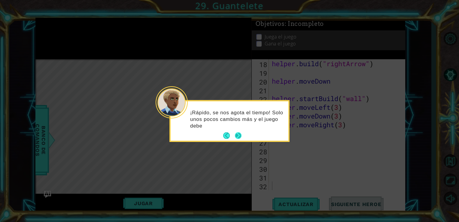
click at [238, 135] on button "Next" at bounding box center [238, 135] width 7 height 7
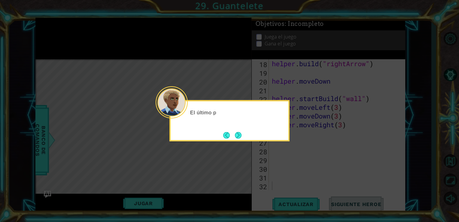
click at [238, 135] on button "Next" at bounding box center [238, 135] width 7 height 7
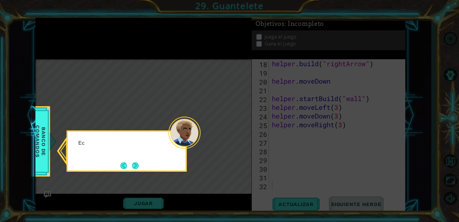
click at [238, 135] on icon at bounding box center [229, 111] width 459 height 222
click at [135, 168] on button "Next" at bounding box center [135, 165] width 7 height 7
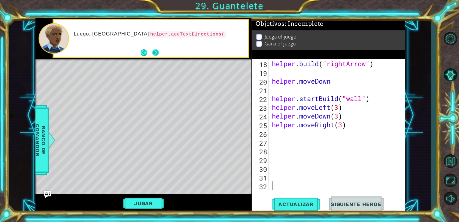
click at [154, 49] on div "helper methods moveLeft(steps) moveRight(steps) moveUp(steps) moveDown(steps) b…" at bounding box center [220, 115] width 370 height 195
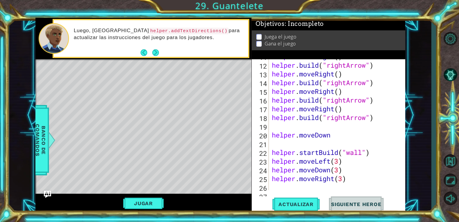
scroll to position [130, 0]
